Goal: Check status: Check status

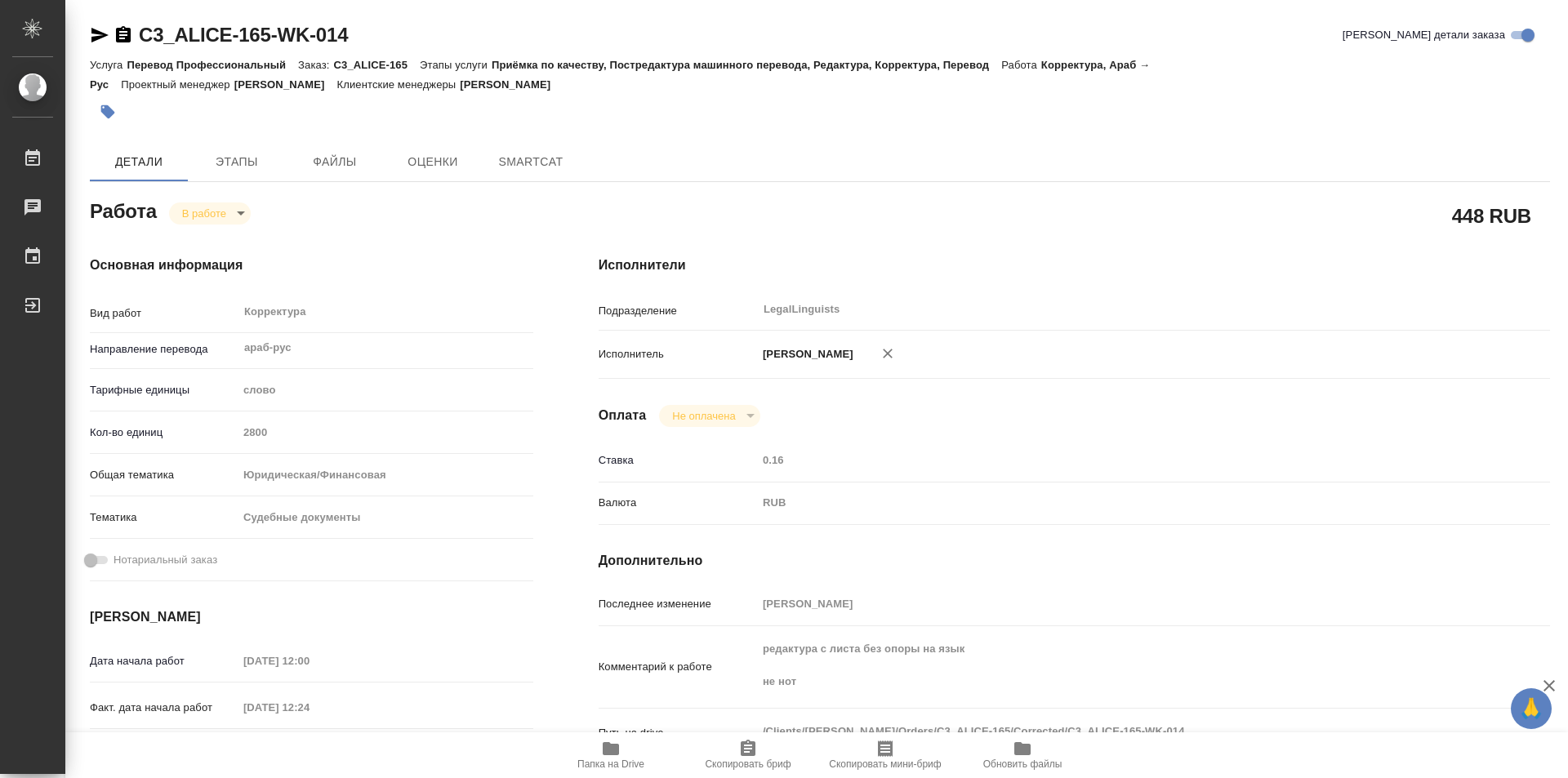
type textarea "x"
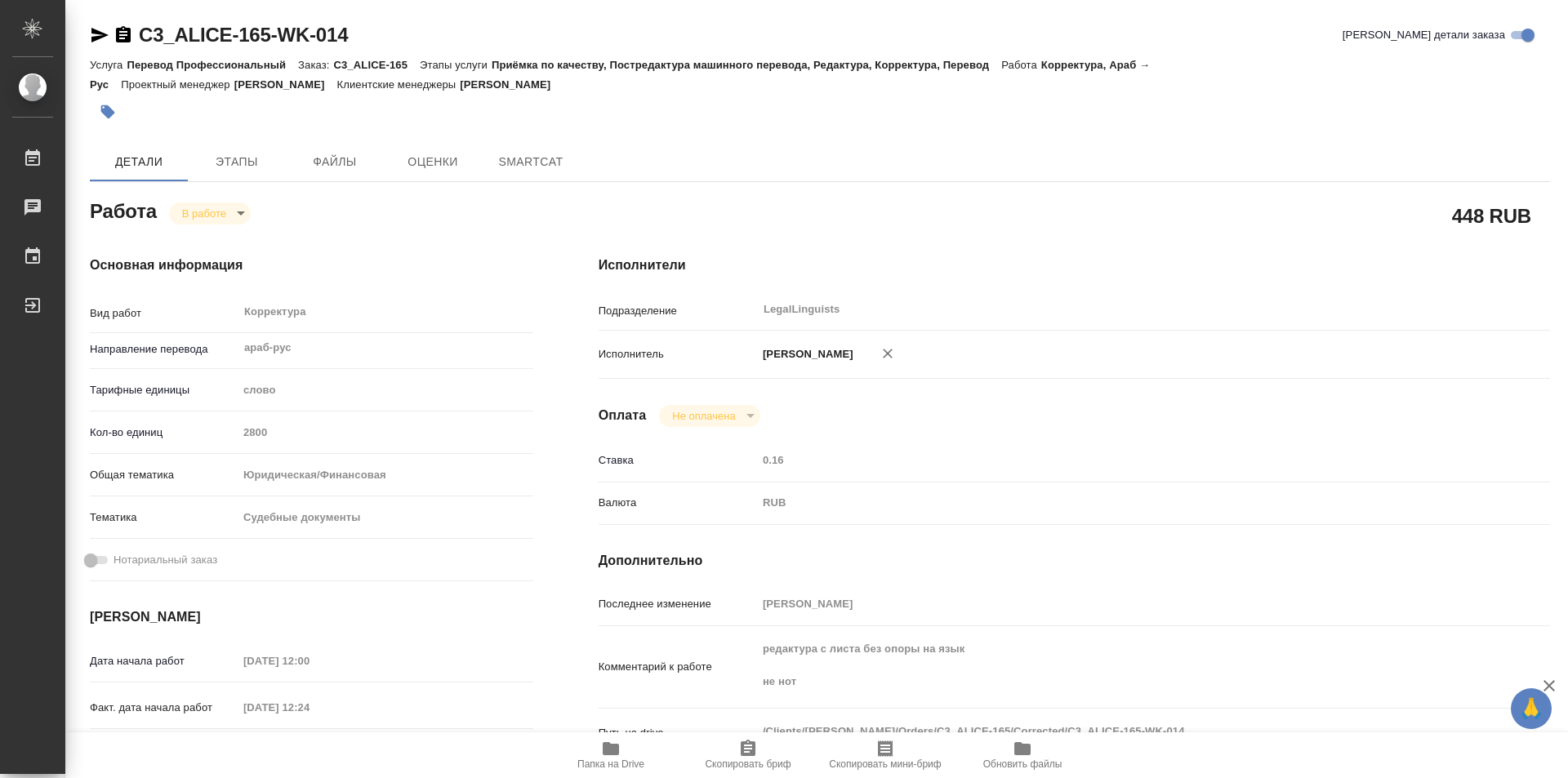
type textarea "x"
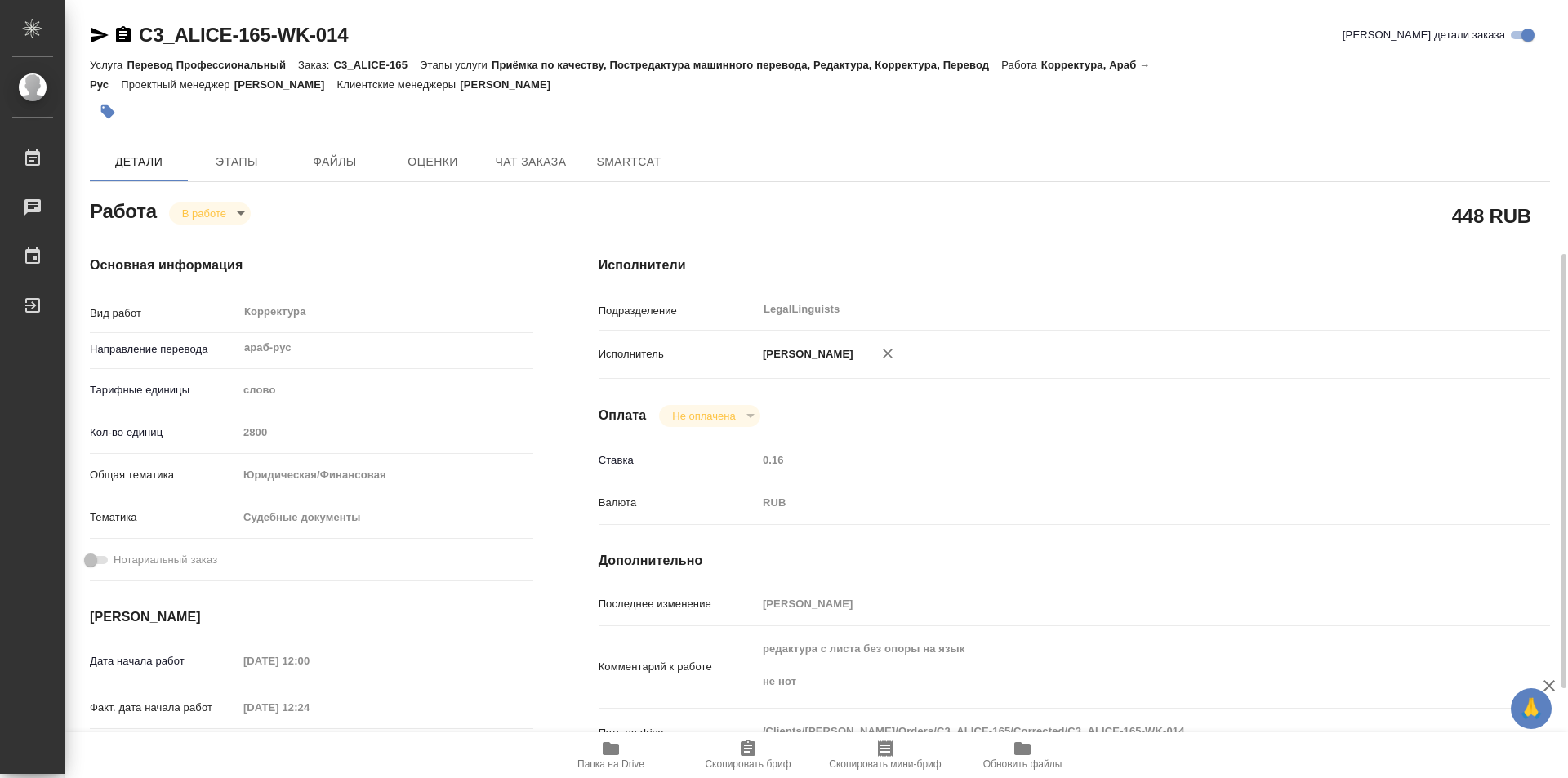
scroll to position [164, 0]
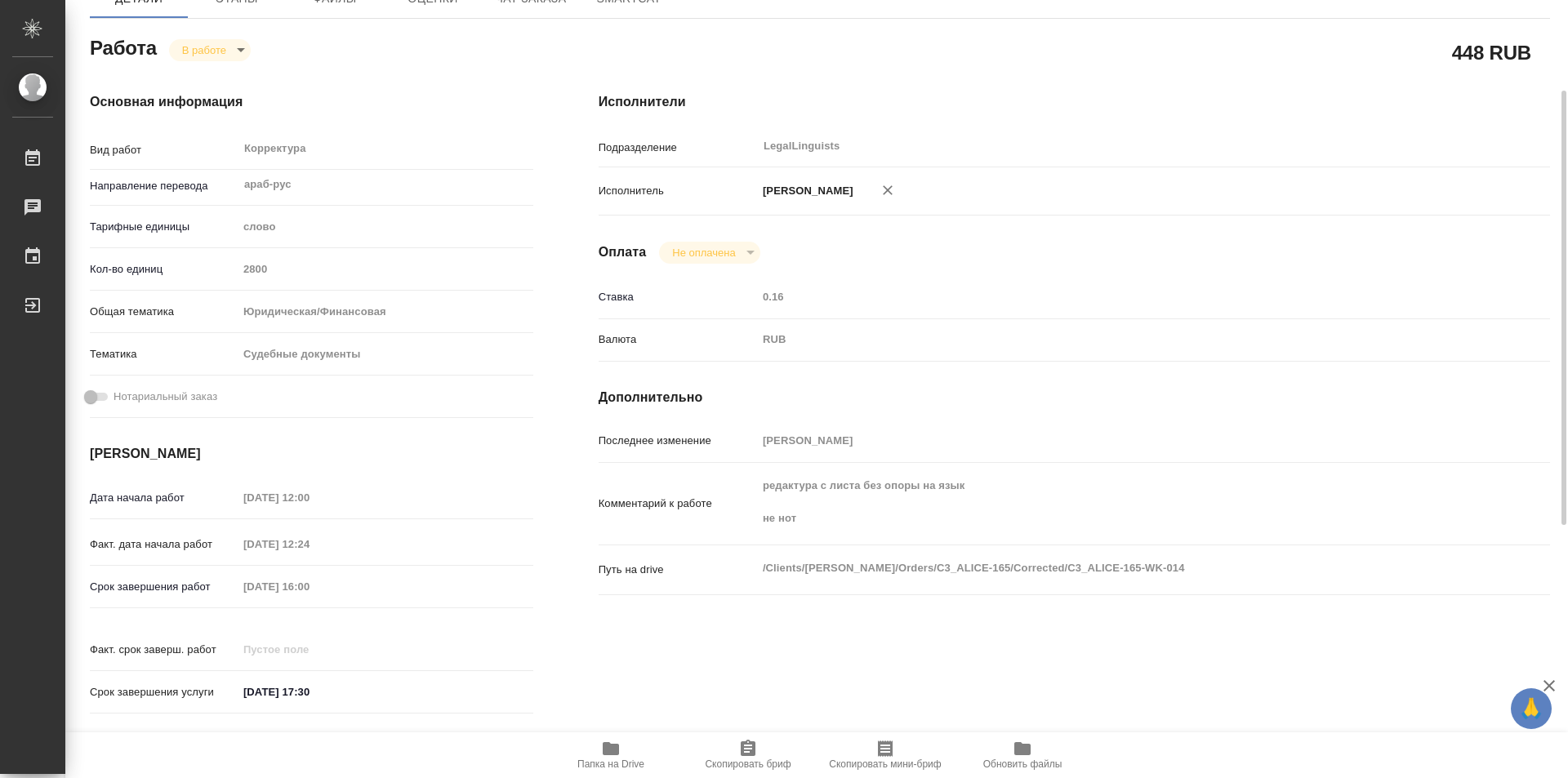
type textarea "x"
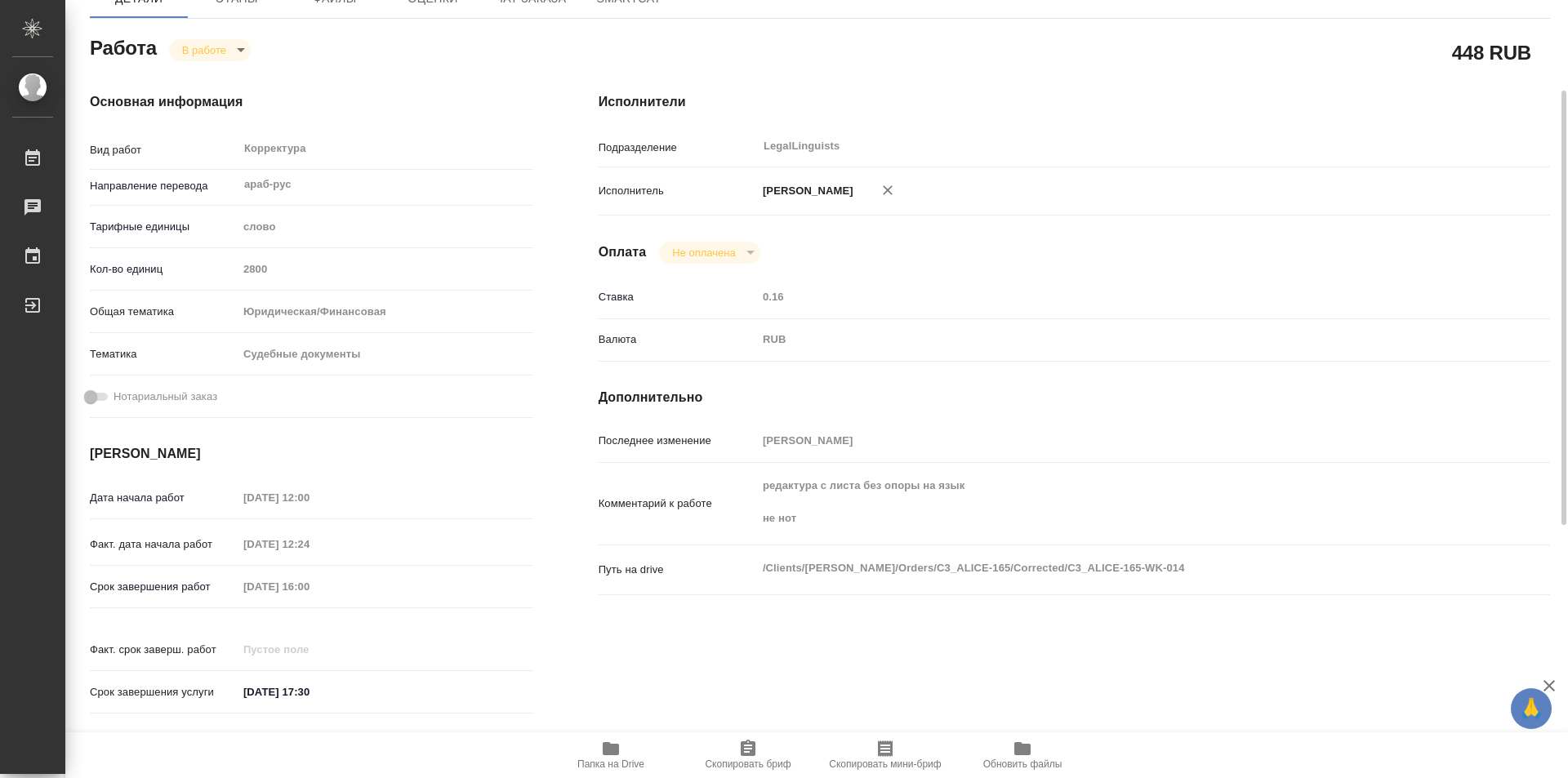
type textarea "x"
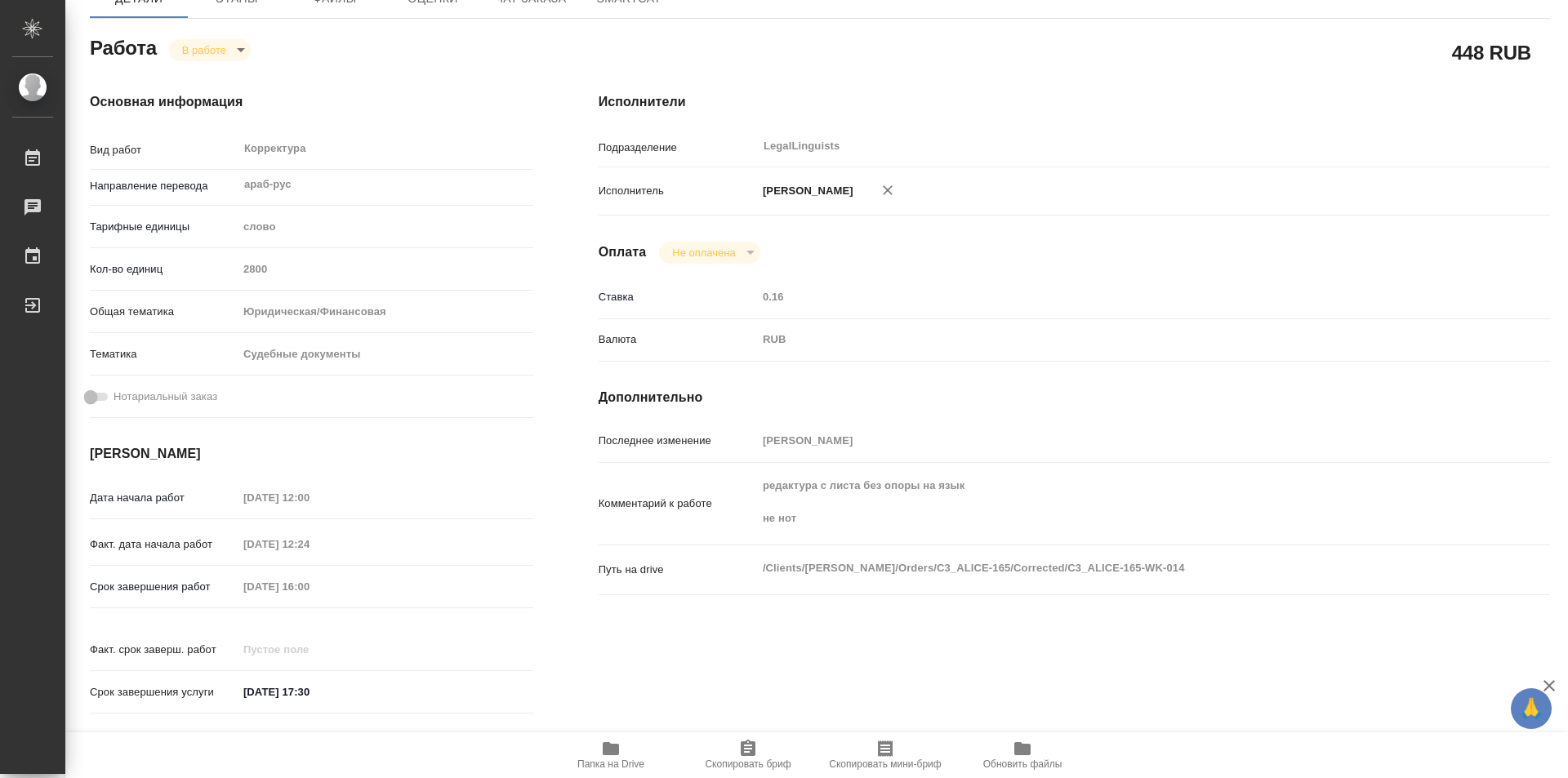
type textarea "x"
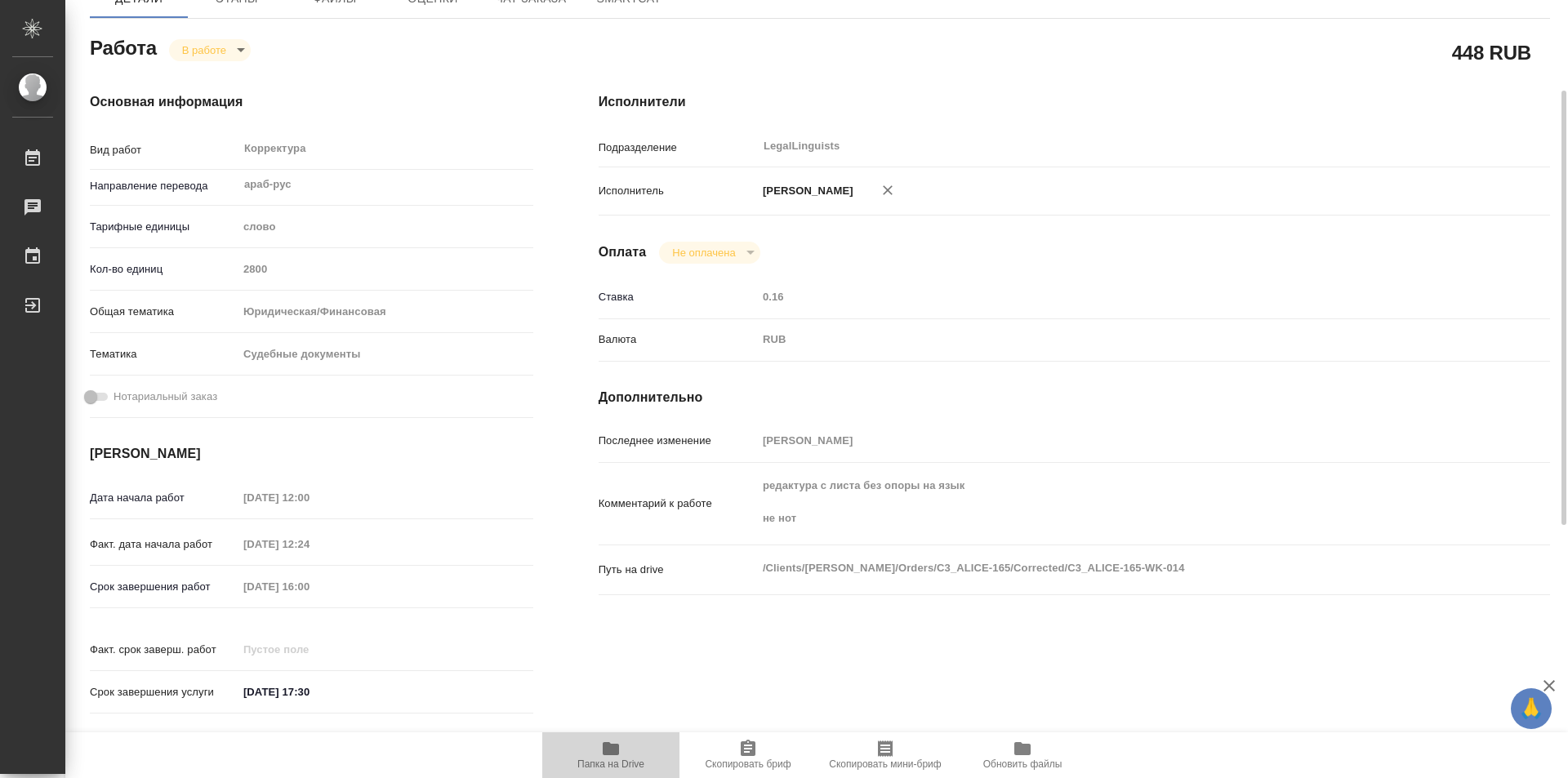
click at [620, 749] on icon "button" at bounding box center [611, 749] width 20 height 20
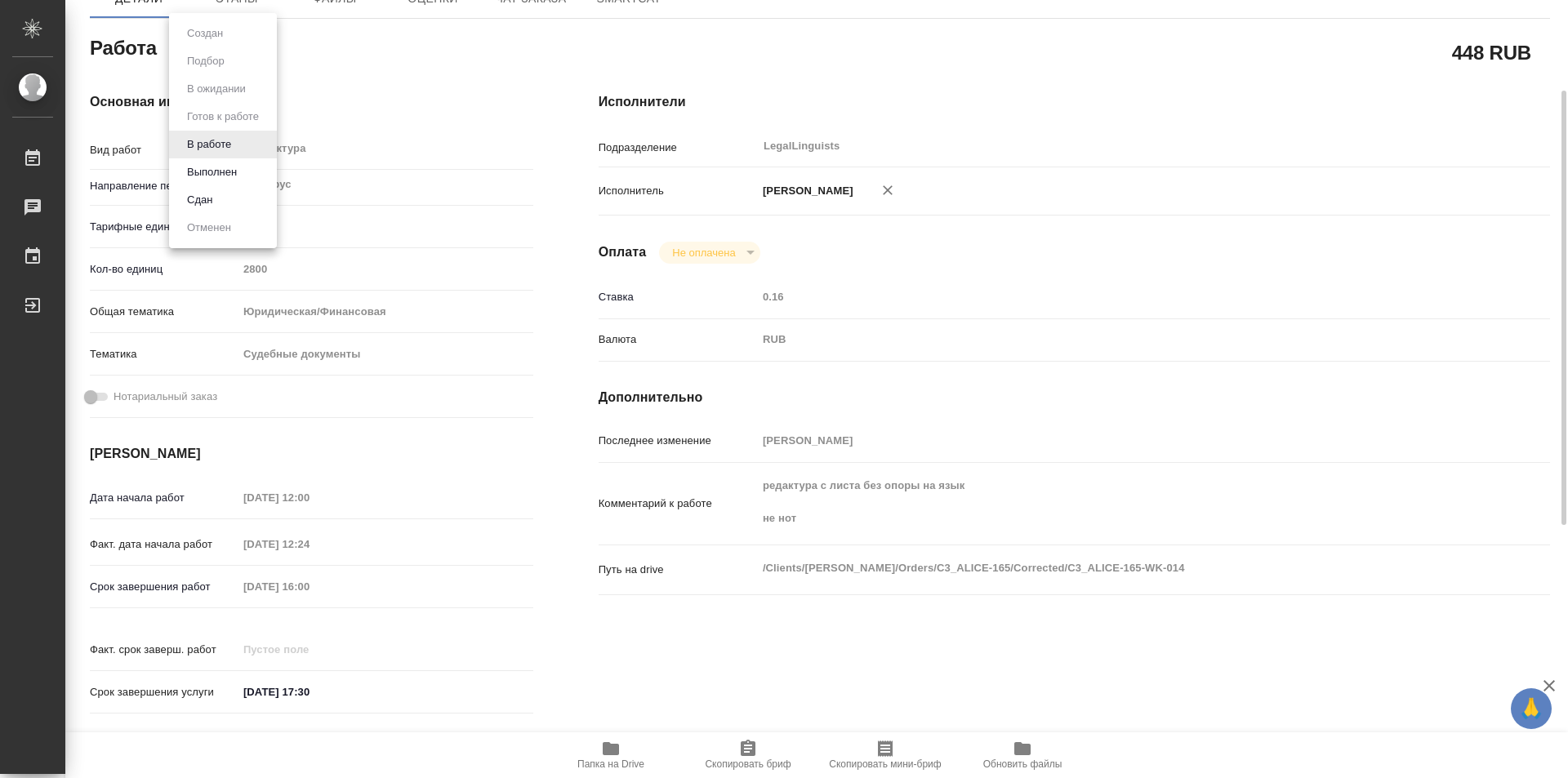
click at [245, 51] on body "🙏 .cls-1 fill:#fff; AWATERA Kozinets Larisa Работы 0 Чаты График Выйти C3_ALICE…" at bounding box center [784, 389] width 1568 height 778
click at [202, 196] on button "Сдан" at bounding box center [199, 200] width 36 height 18
type textarea "x"
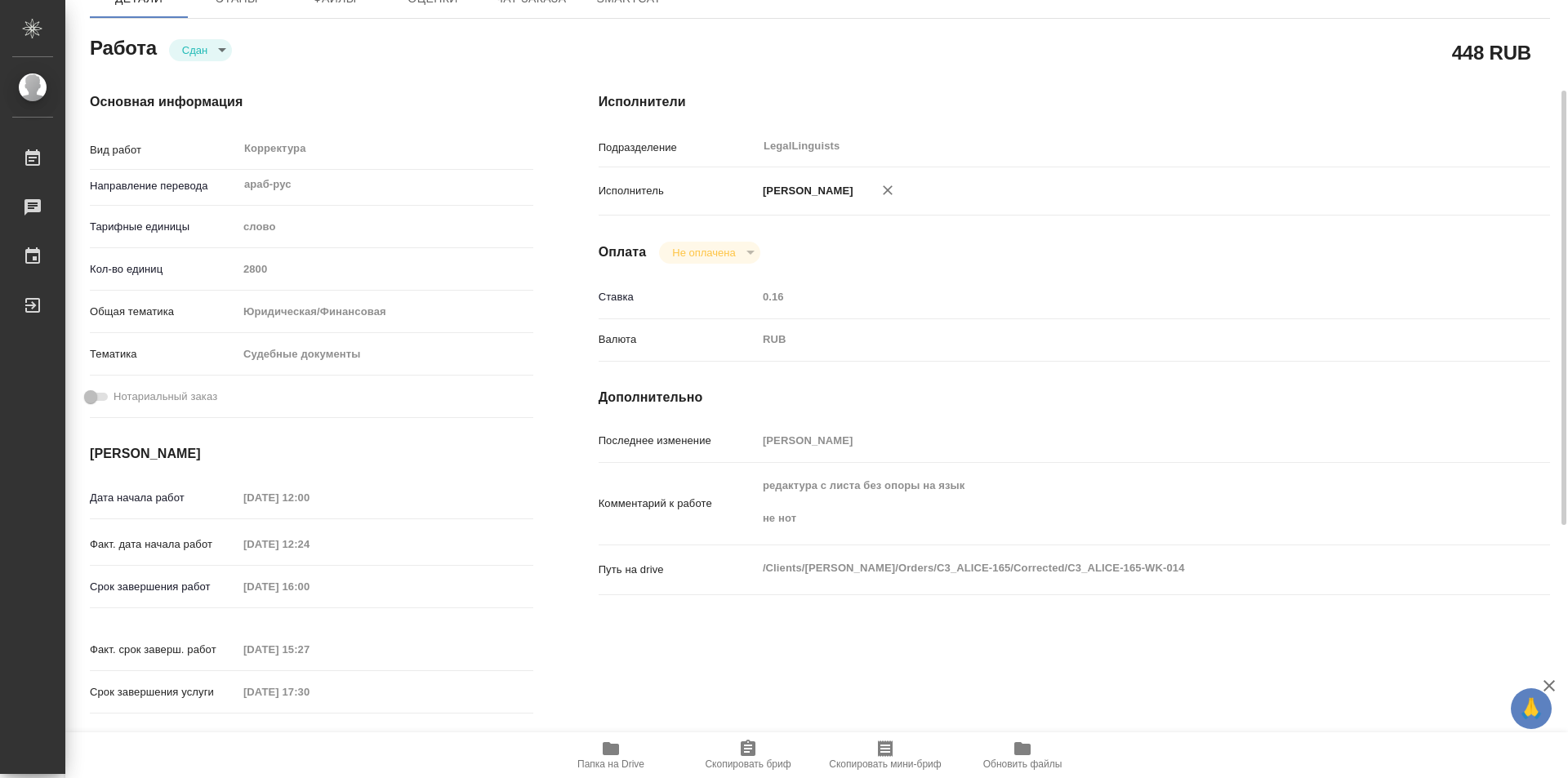
type textarea "x"
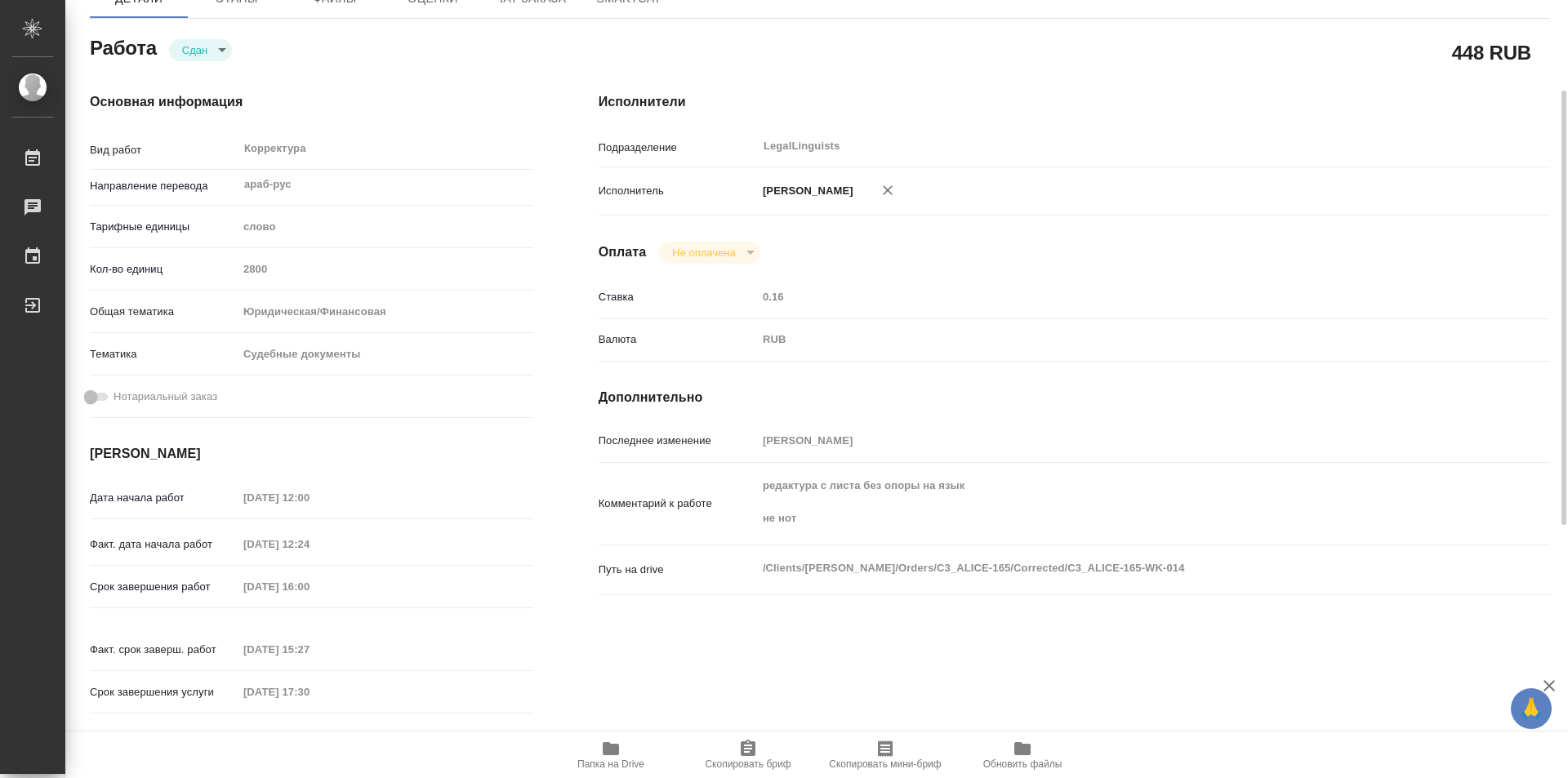
type textarea "x"
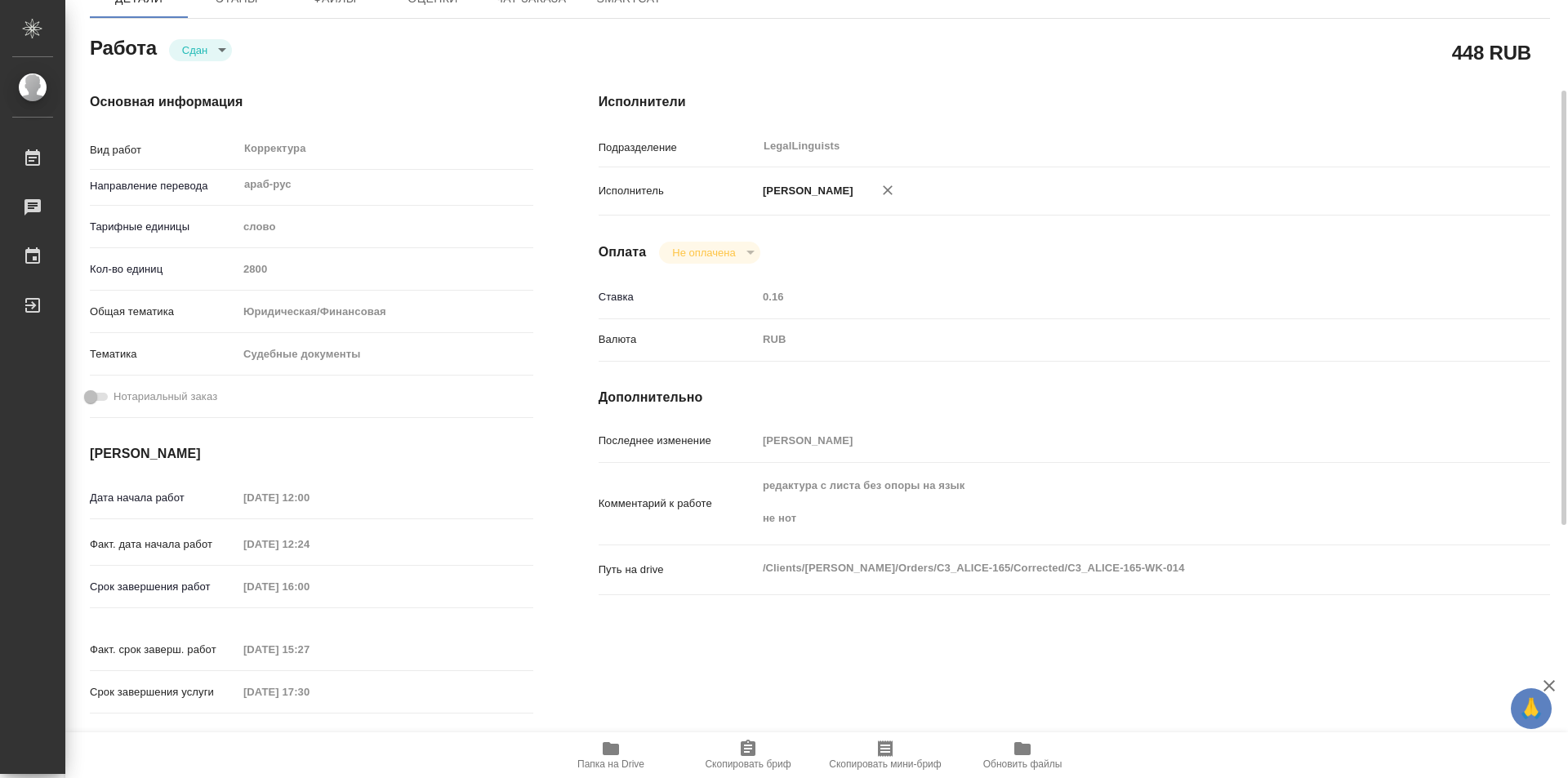
type textarea "x"
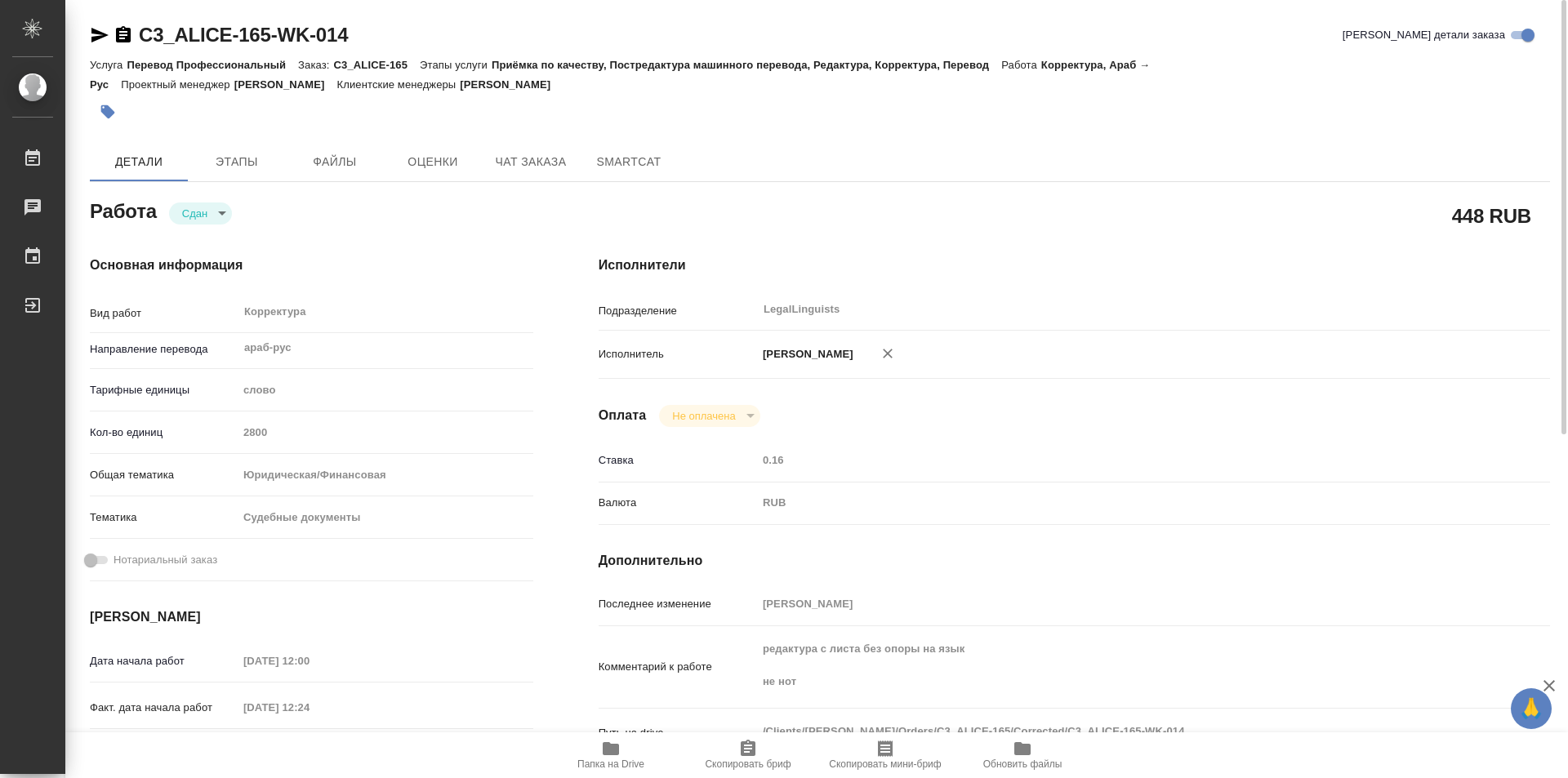
click at [119, 30] on icon "button" at bounding box center [123, 35] width 15 height 17
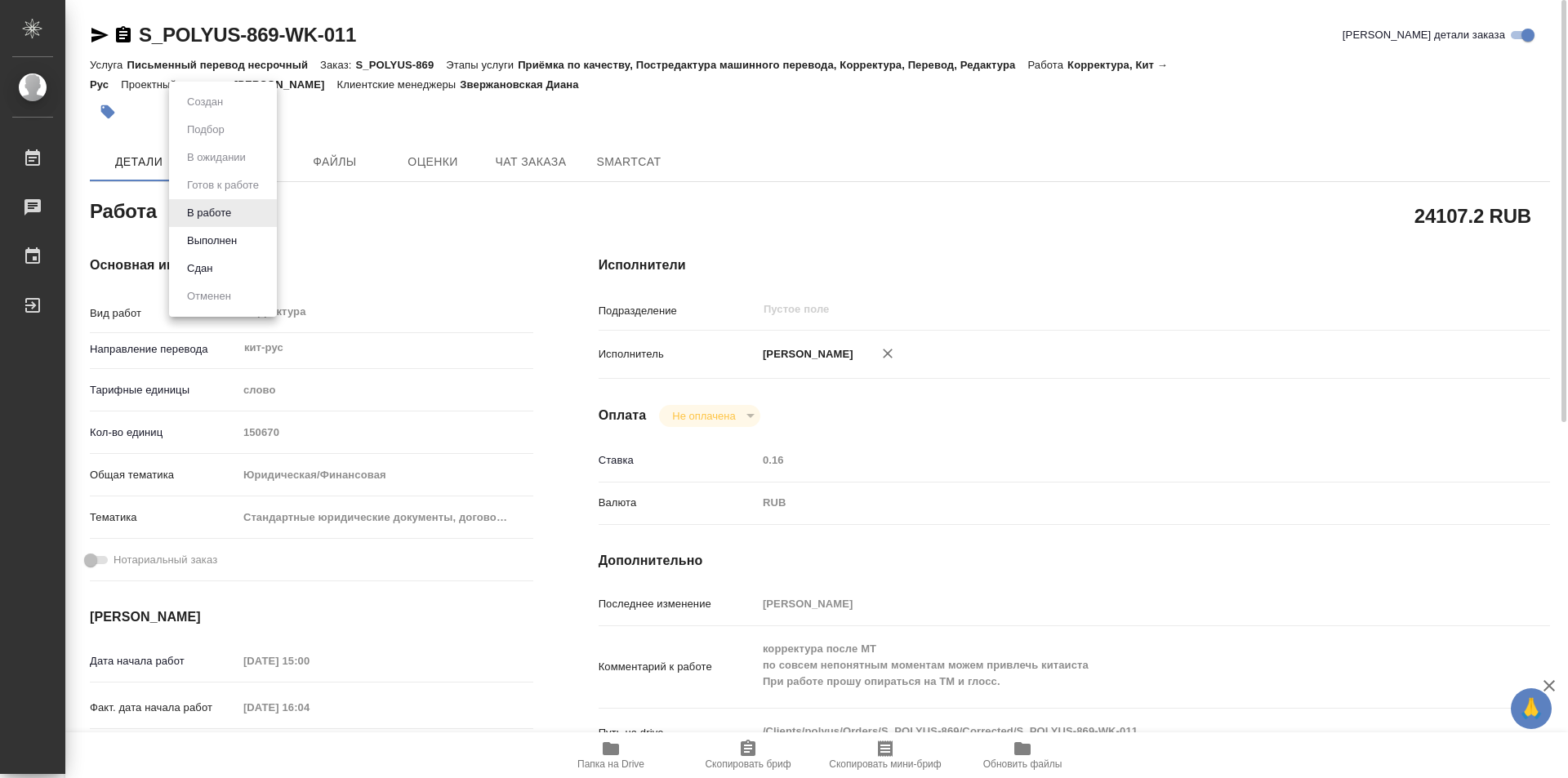
click at [238, 218] on body "🙏 .cls-1 fill:#fff; AWATERA Kozinets Larisa Работы 0 Чаты График Выйти S_POLYUS…" at bounding box center [784, 389] width 1568 height 778
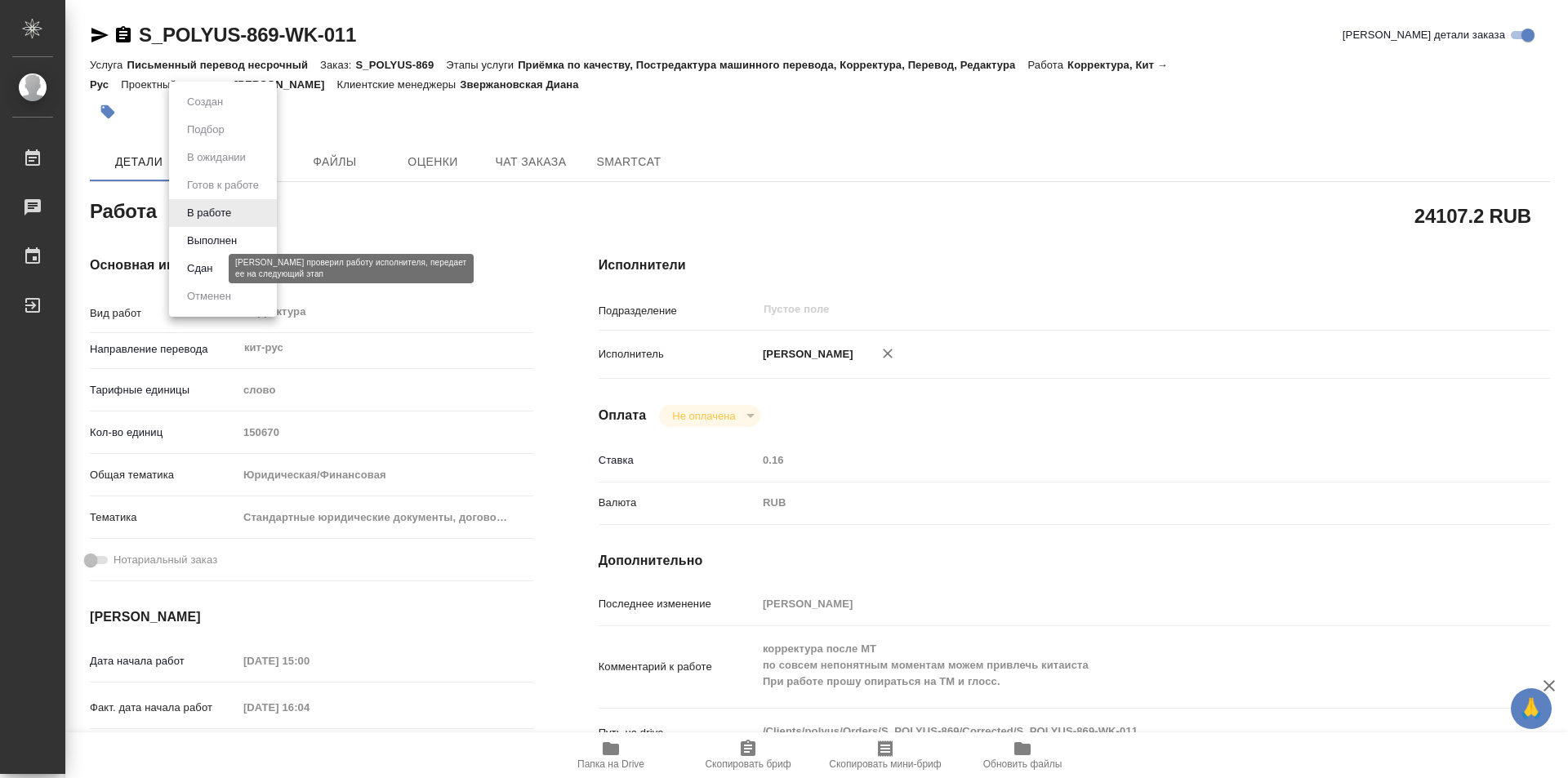
click at [211, 267] on button "Сдан" at bounding box center [199, 268] width 36 height 18
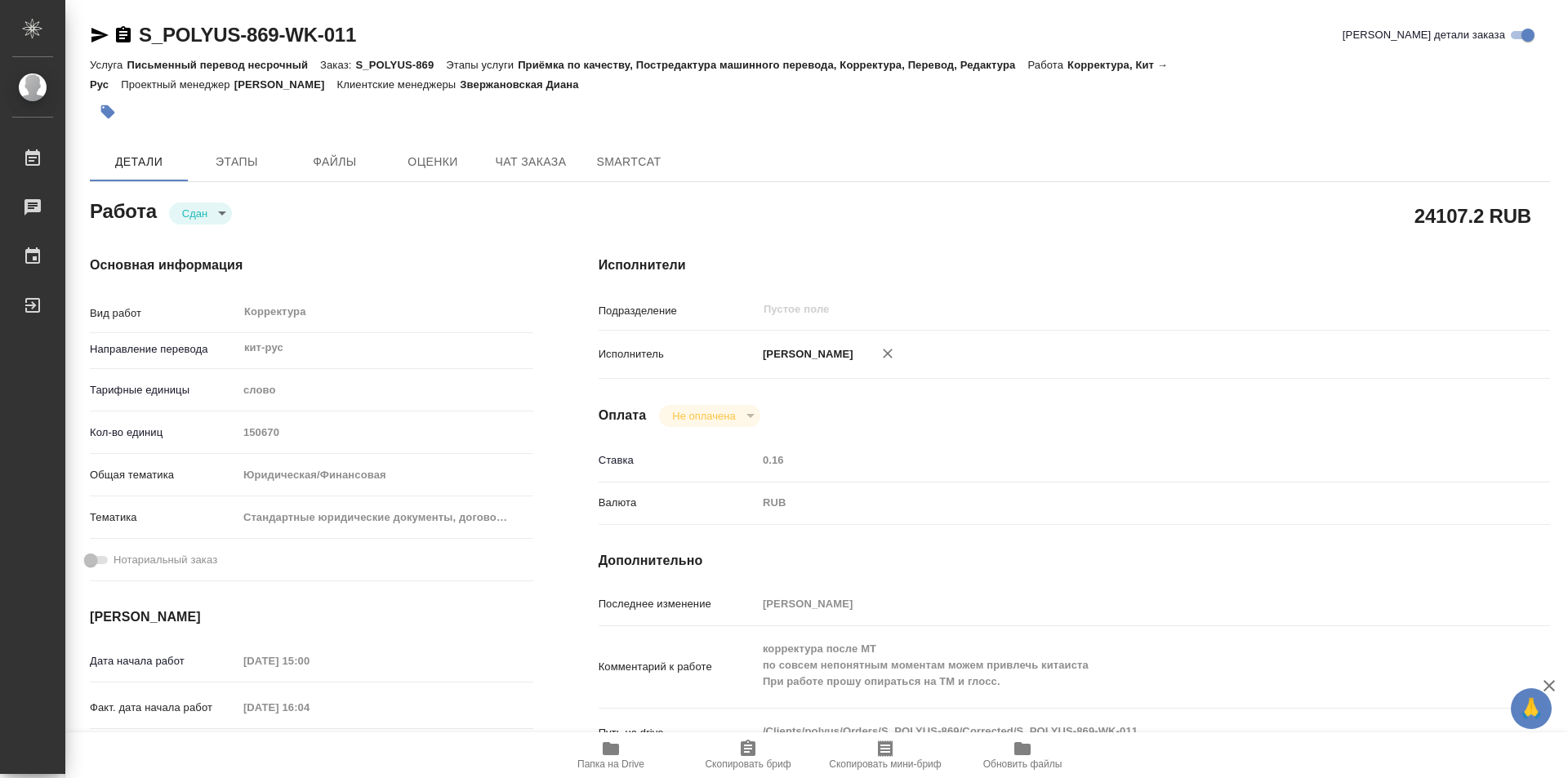
type textarea "x"
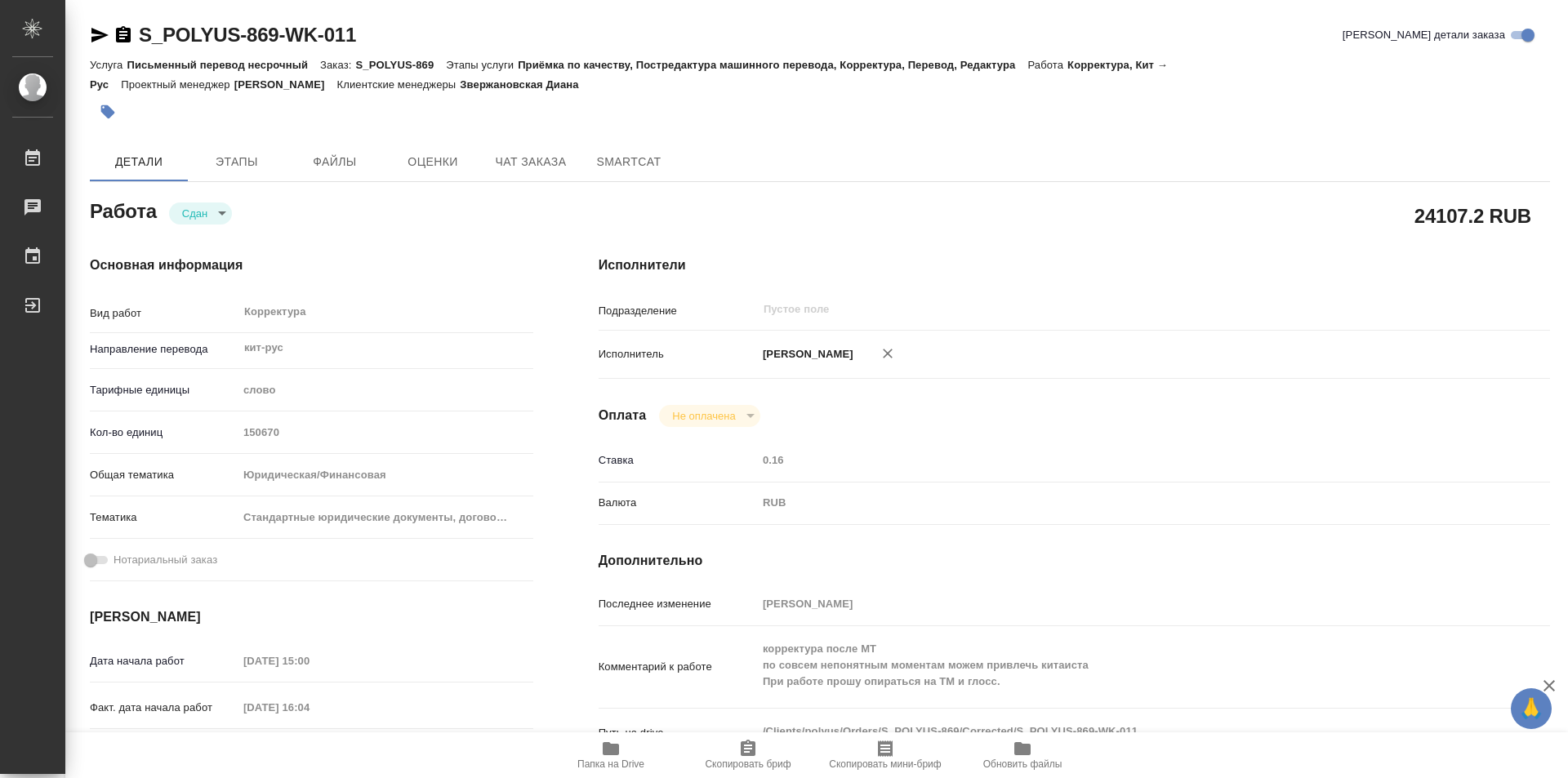
type textarea "x"
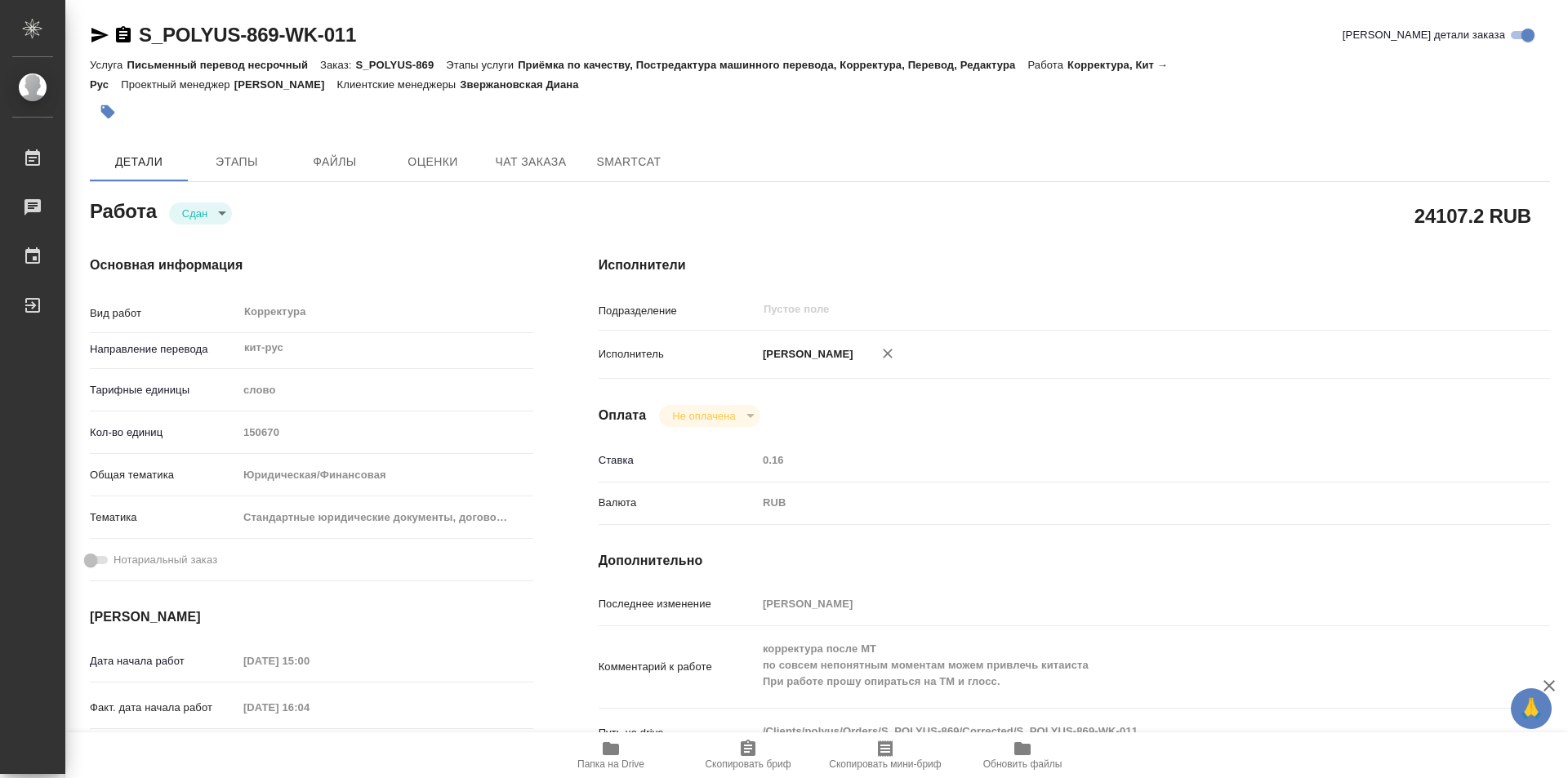
type textarea "x"
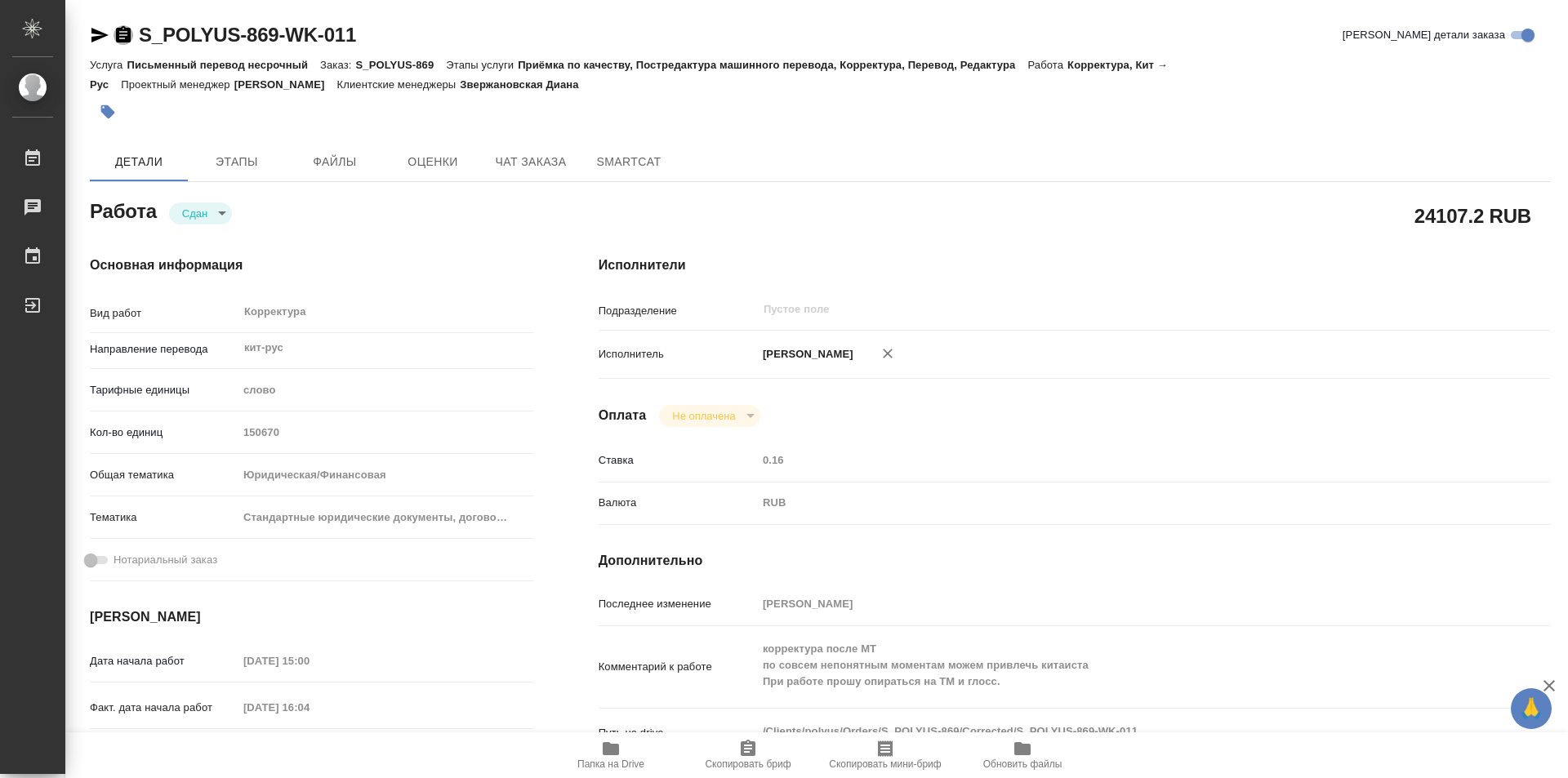
click at [122, 30] on icon "button" at bounding box center [123, 35] width 15 height 17
